Goal: Information Seeking & Learning: Learn about a topic

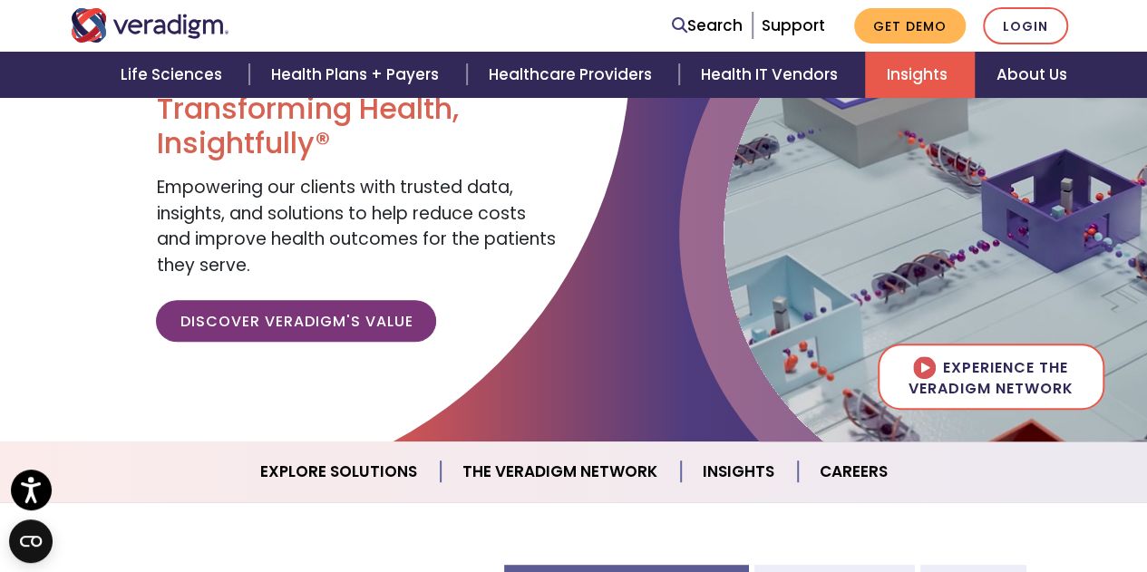
click at [917, 66] on link "Insights" at bounding box center [920, 75] width 110 height 46
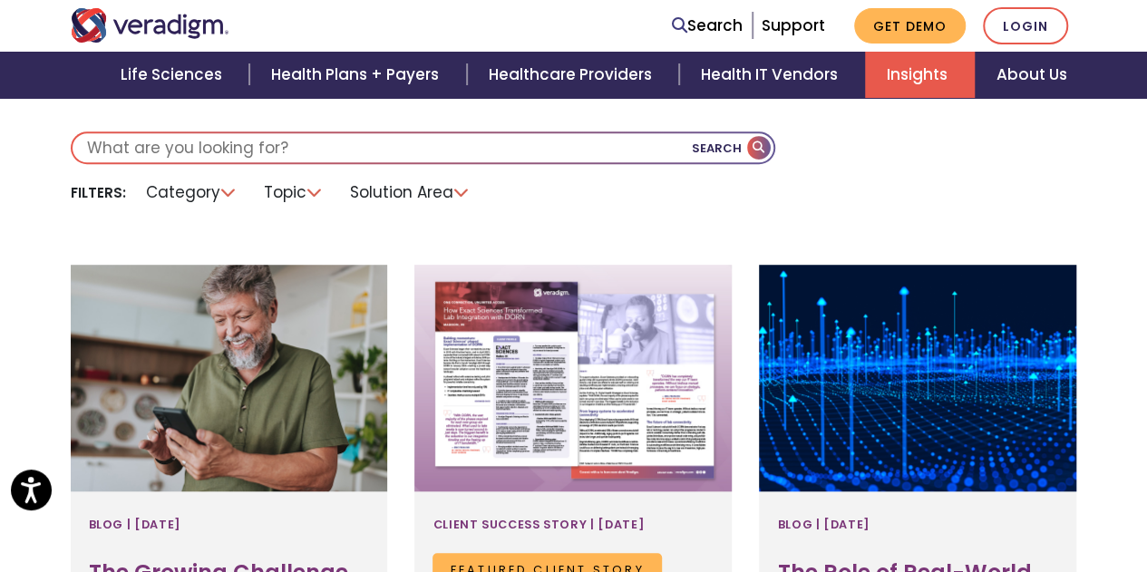
scroll to position [555, 0]
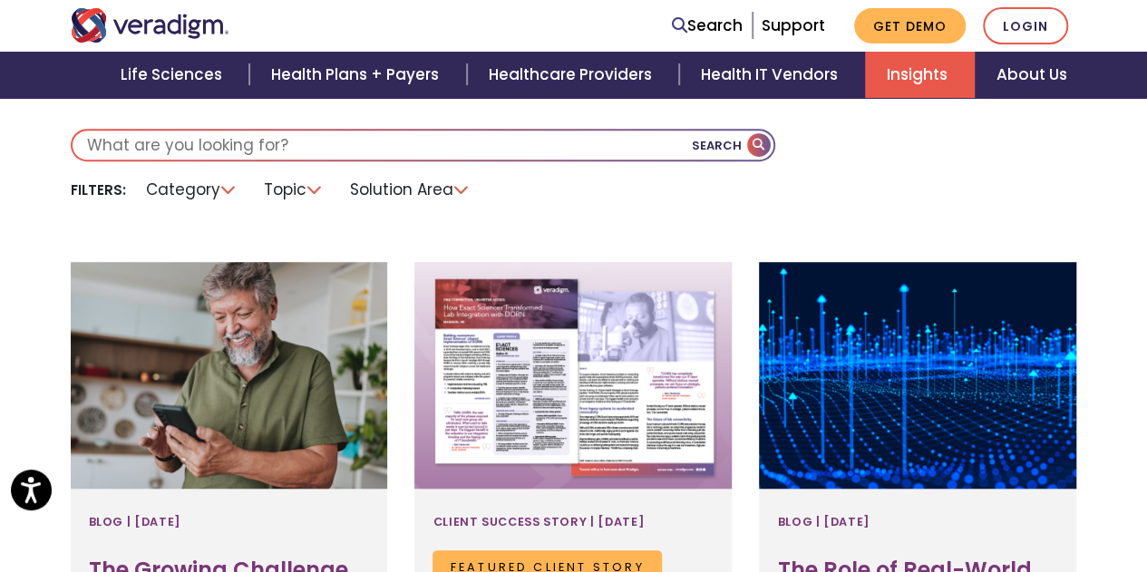
click at [170, 193] on li "Category" at bounding box center [191, 190] width 113 height 28
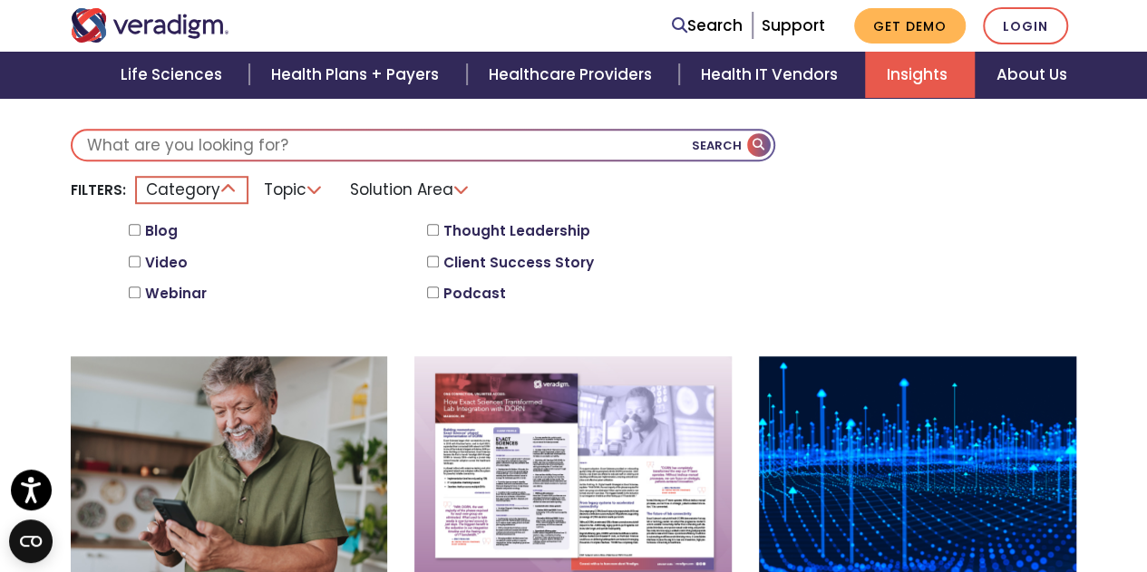
click at [427, 261] on input "Client Success Story" at bounding box center [433, 262] width 12 height 12
checkbox input "true"
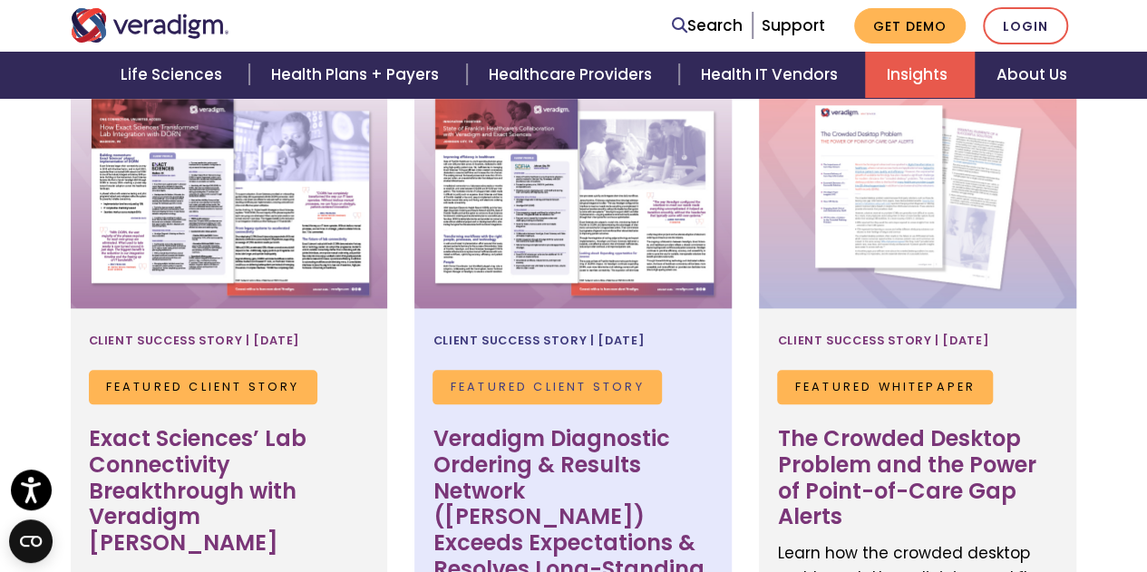
scroll to position [879, 0]
click at [580, 275] on div at bounding box center [572, 194] width 317 height 227
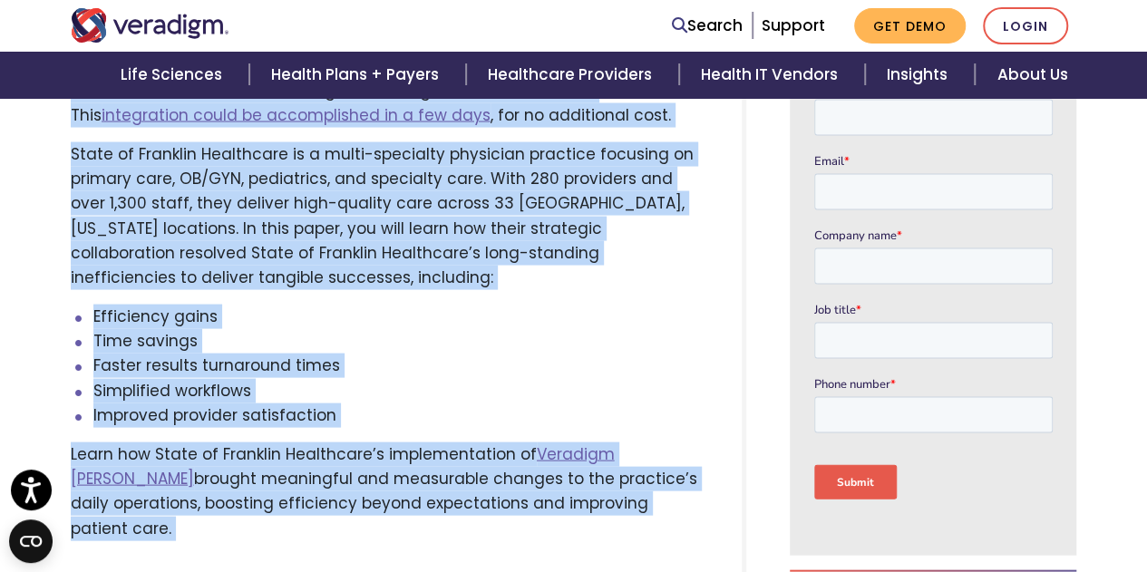
scroll to position [1874, 0]
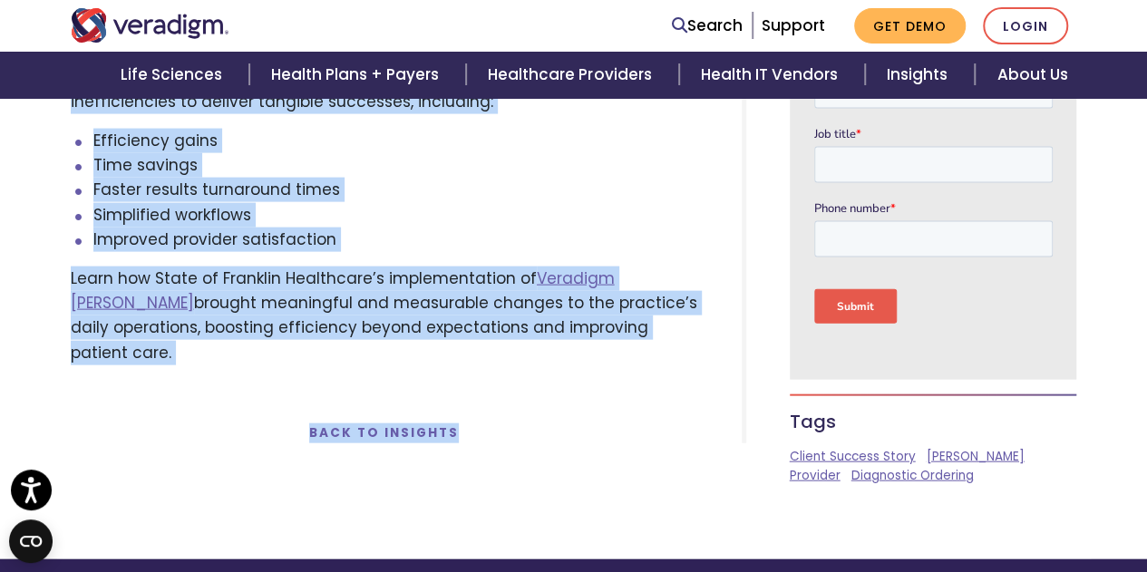
drag, startPoint x: 52, startPoint y: 325, endPoint x: 625, endPoint y: 247, distance: 579.0
copy div "Loremipsu dolo sitametcons adipisc elitseddoei te incididuntut lab etdolorem al…"
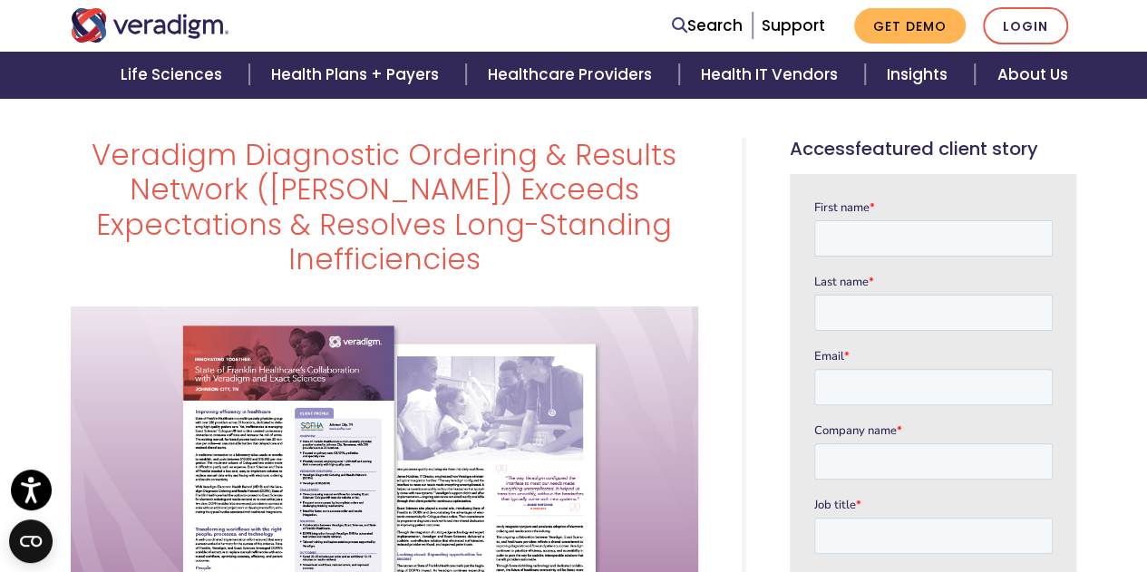
scroll to position [0, 0]
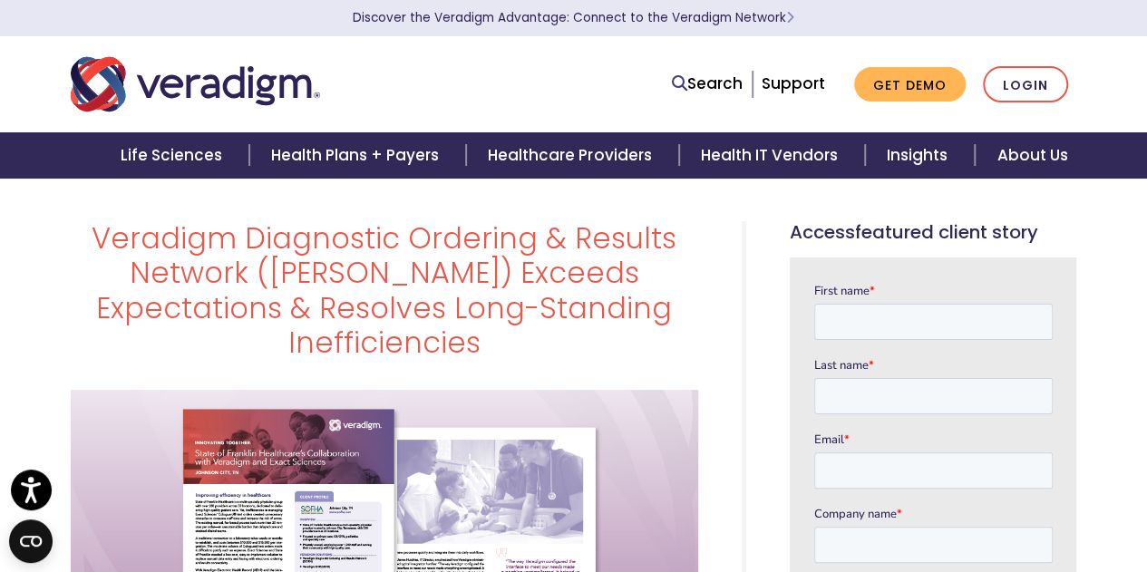
click at [599, 278] on h1 "Veradigm Diagnostic Ordering & Results Network ([PERSON_NAME]) Exceeds Expectat…" at bounding box center [384, 291] width 627 height 140
